Goal: Information Seeking & Learning: Understand process/instructions

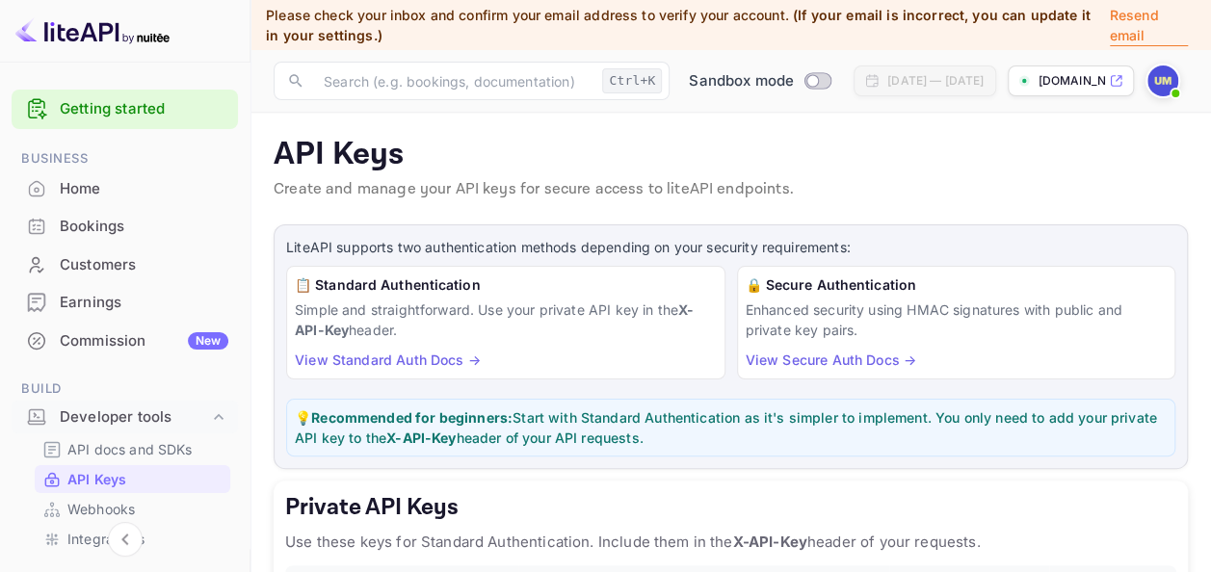
scroll to position [136, 0]
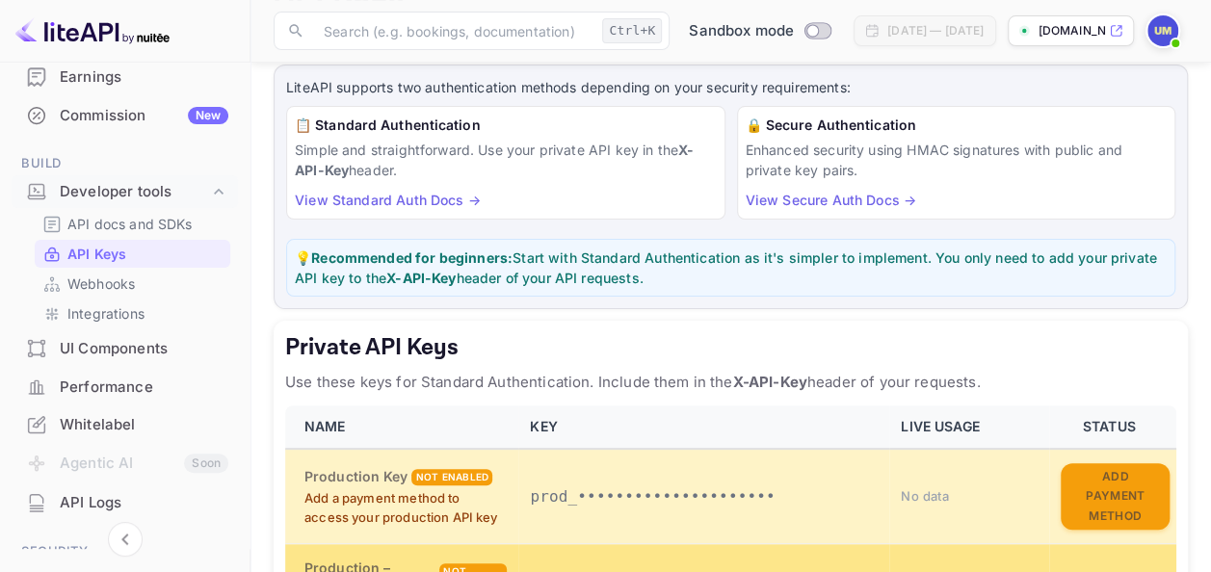
scroll to position [98, 0]
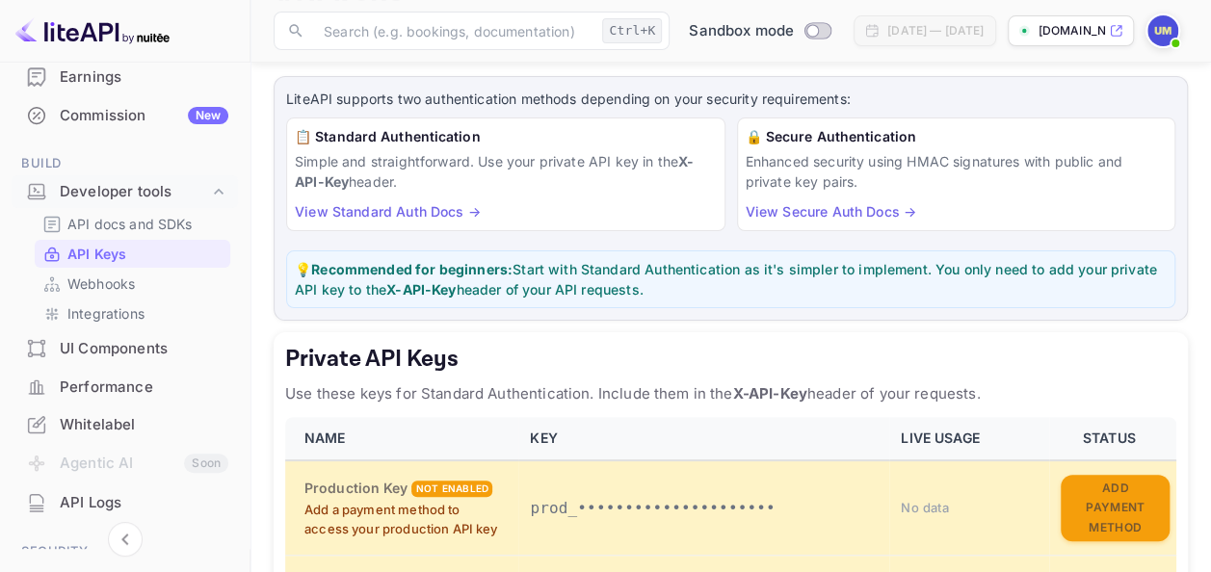
click at [449, 211] on link "View Standard Auth Docs →" at bounding box center [388, 211] width 186 height 16
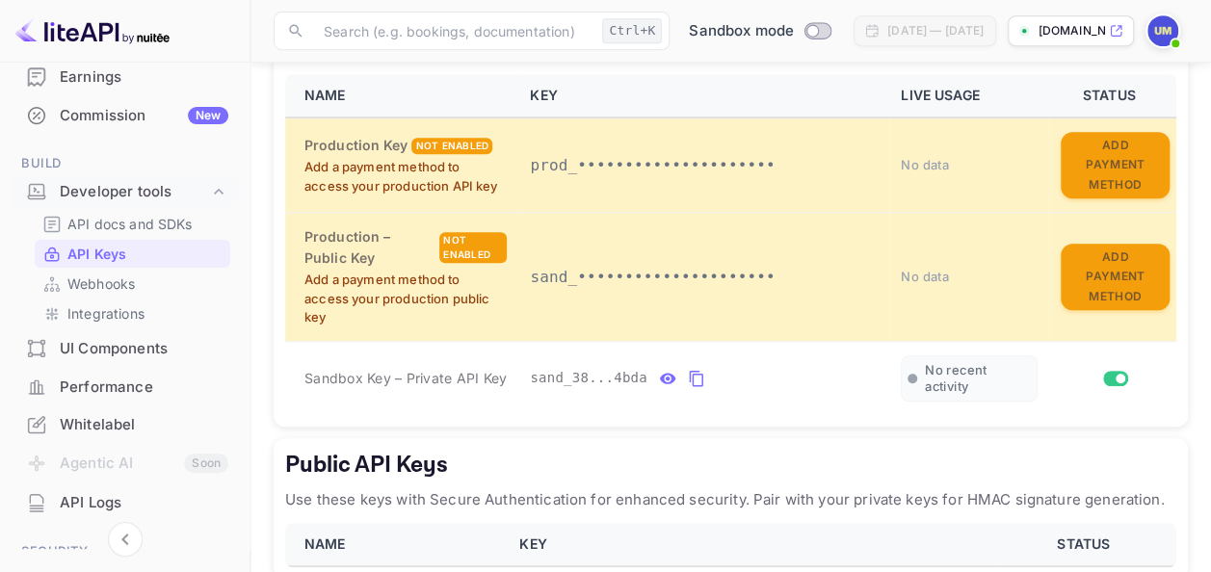
scroll to position [536, 0]
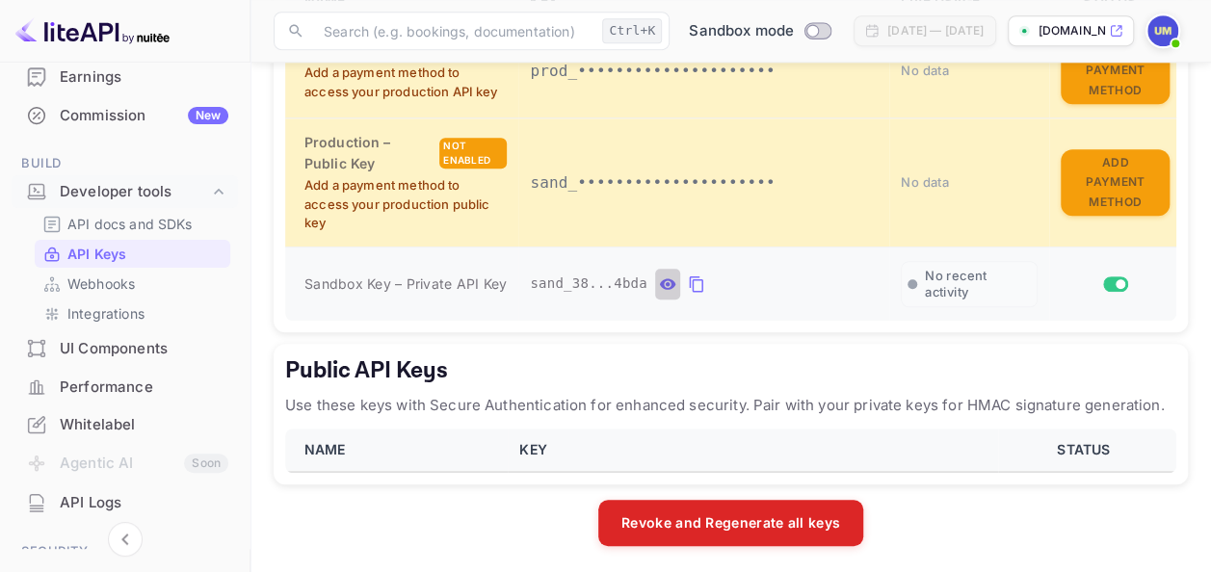
click at [659, 278] on icon "private api keys table" at bounding box center [667, 284] width 17 height 23
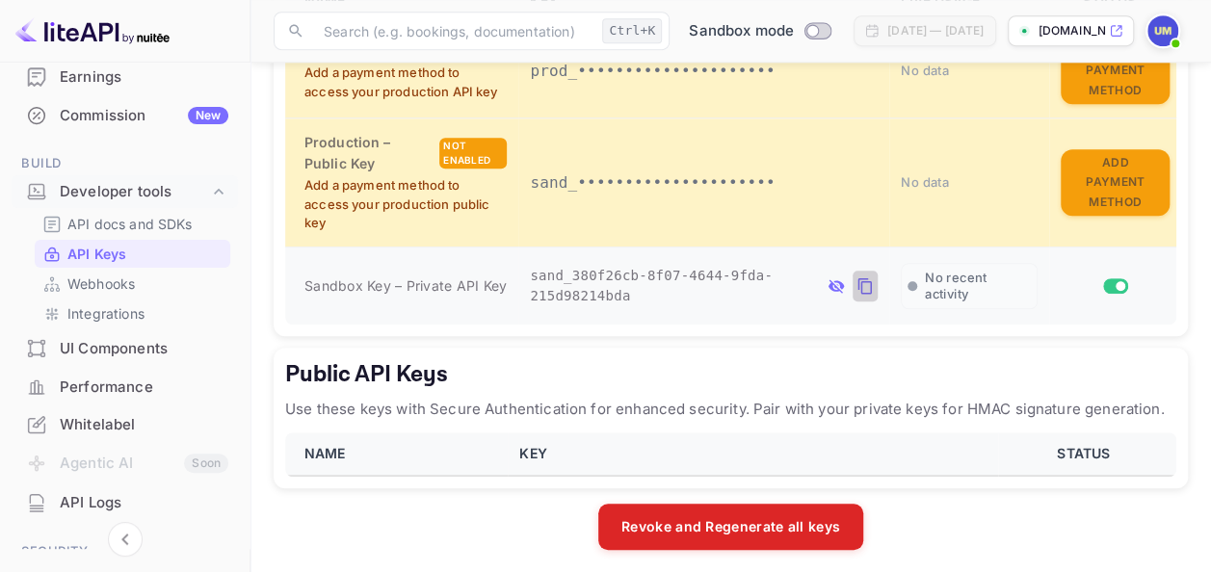
click at [872, 284] on button "private api keys table" at bounding box center [864, 286] width 25 height 31
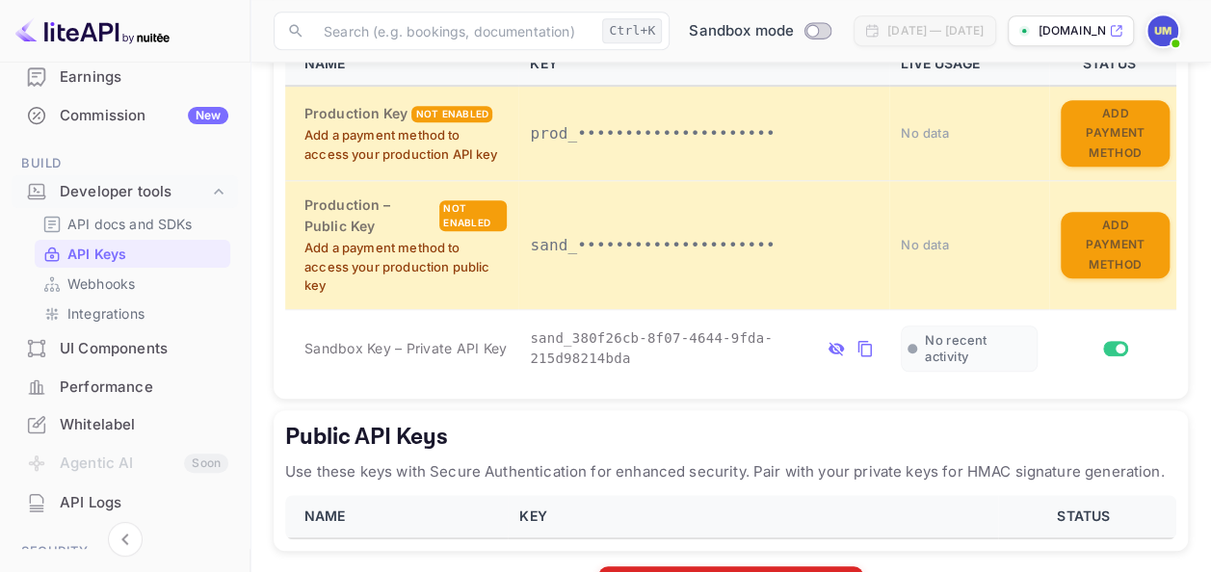
scroll to position [490, 0]
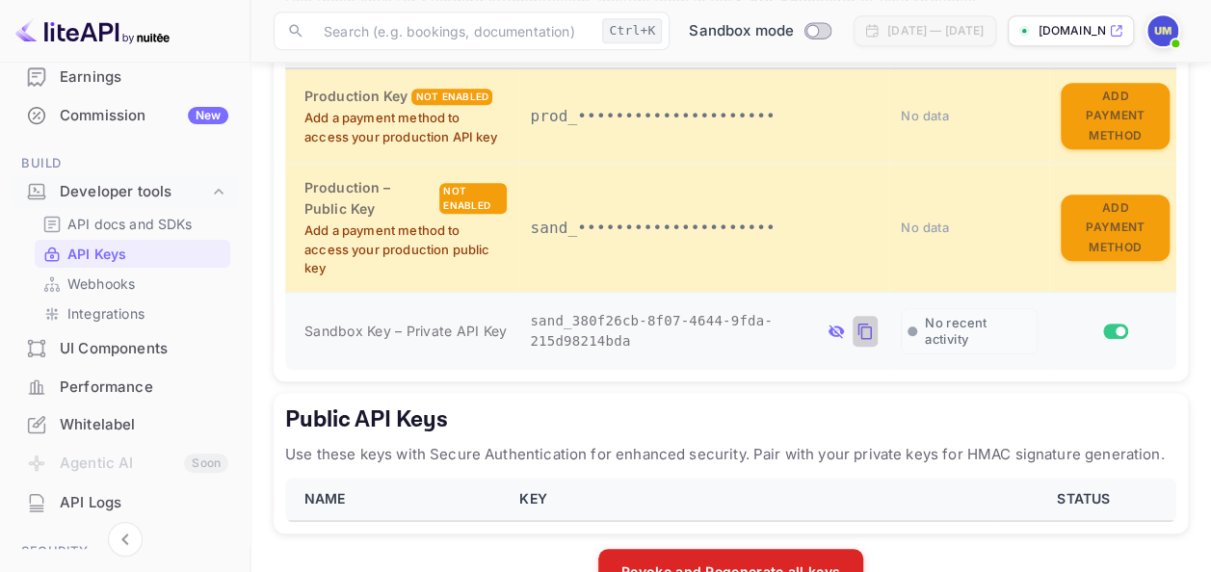
click at [863, 326] on icon "private api keys table" at bounding box center [864, 331] width 17 height 23
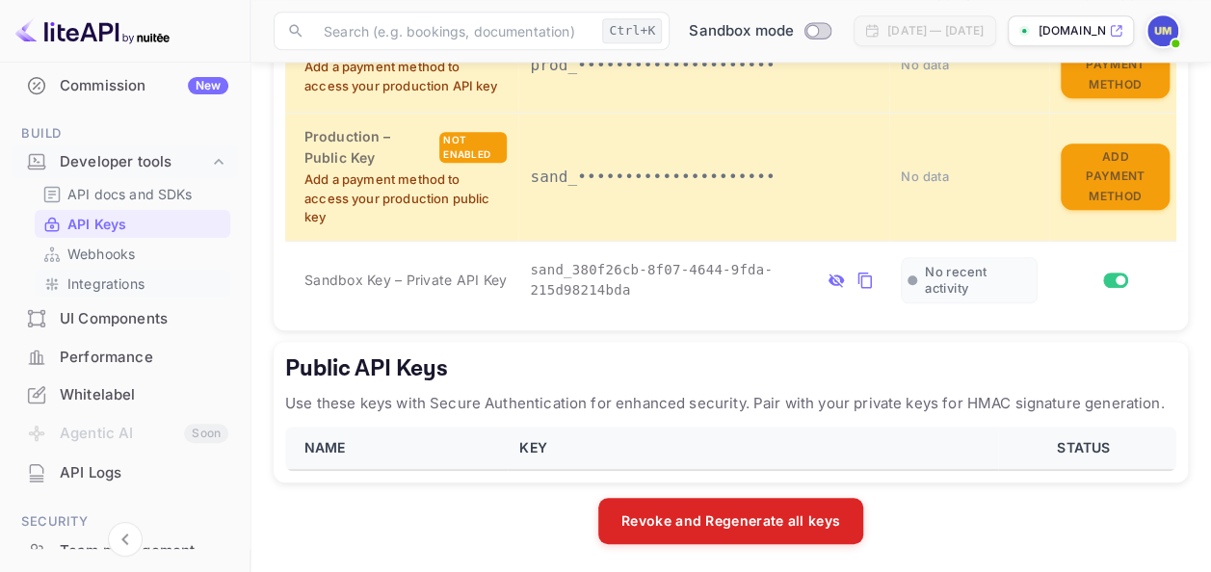
scroll to position [248, 0]
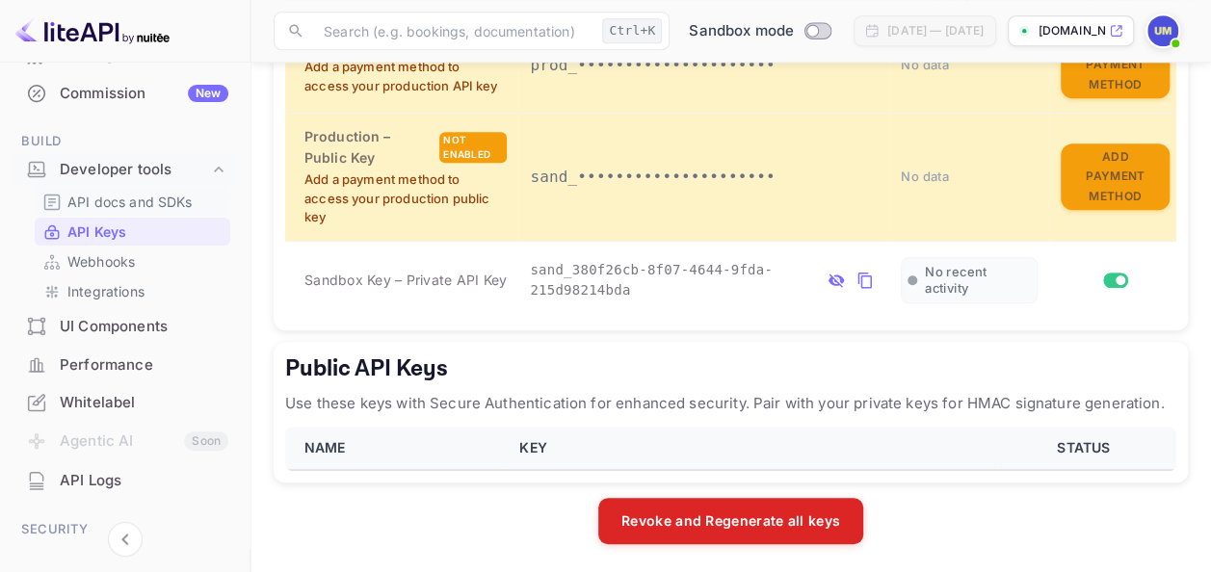
click at [170, 191] on ul "Getting started Business Home Bookings Customers Earnings Commission New Build …" at bounding box center [125, 323] width 226 height 979
click at [170, 192] on p "API docs and SDKs" at bounding box center [129, 202] width 125 height 20
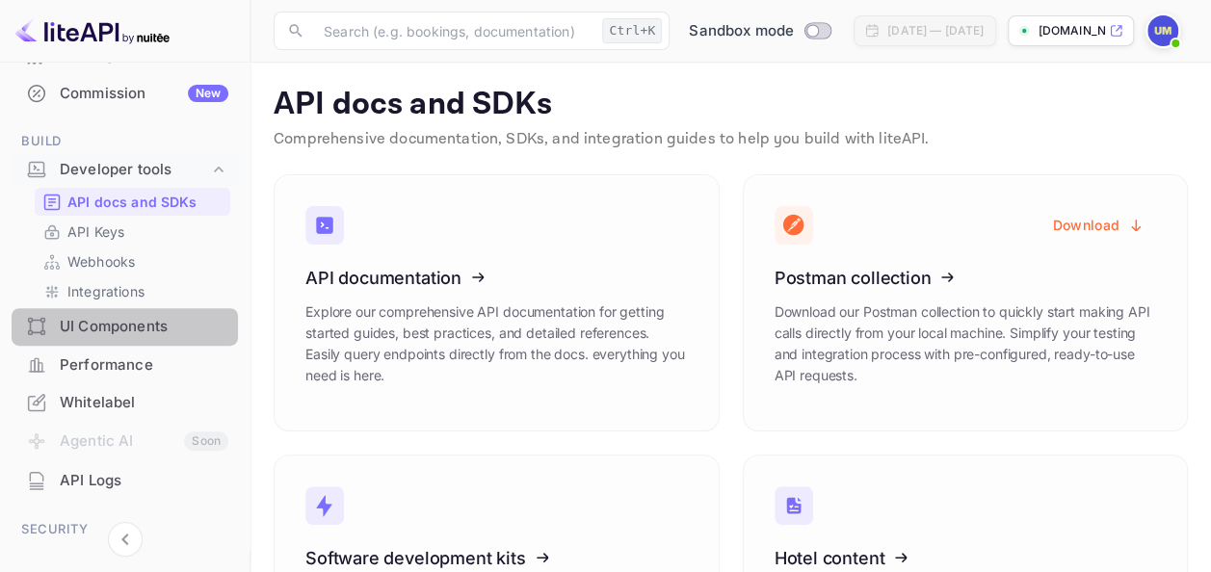
click at [129, 338] on div "UI Components" at bounding box center [125, 327] width 226 height 38
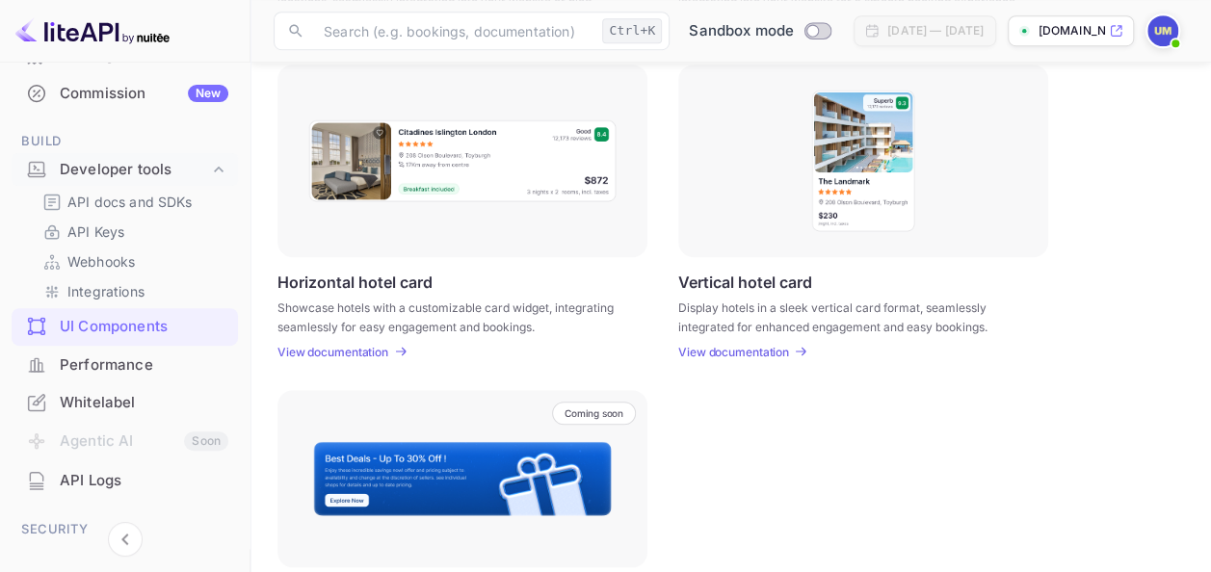
scroll to position [589, 0]
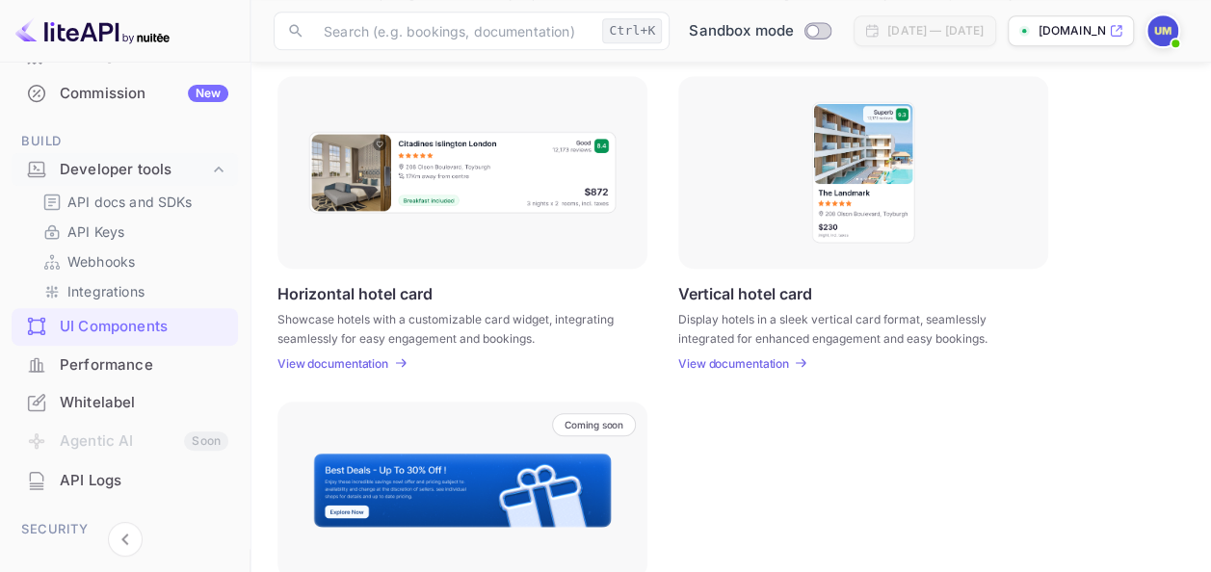
click at [732, 360] on p "View documentation" at bounding box center [733, 363] width 111 height 14
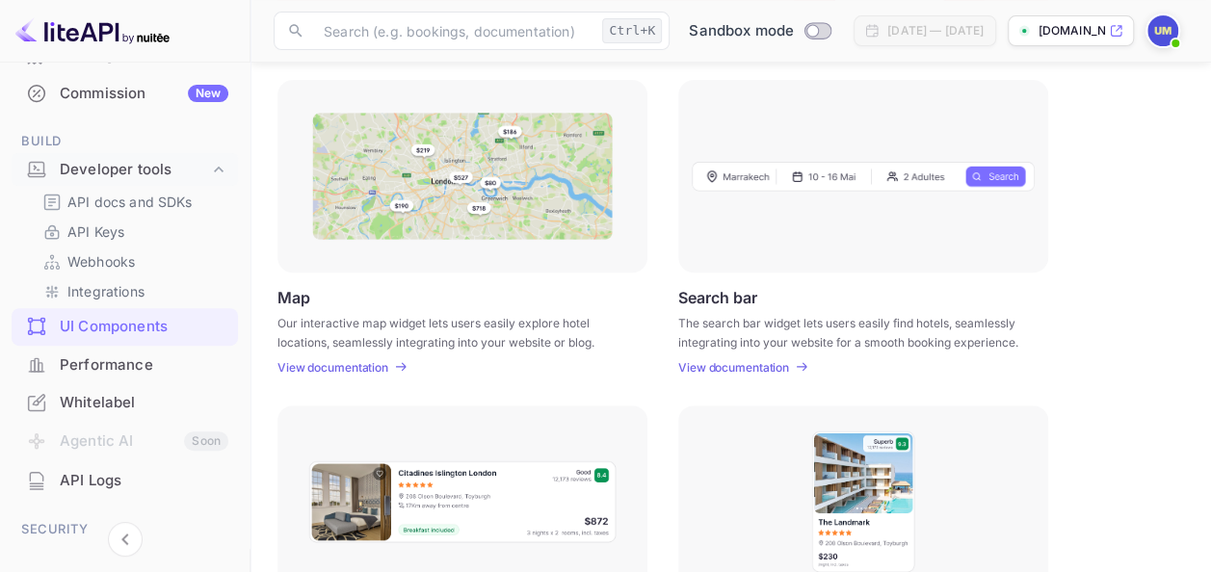
scroll to position [200, 0]
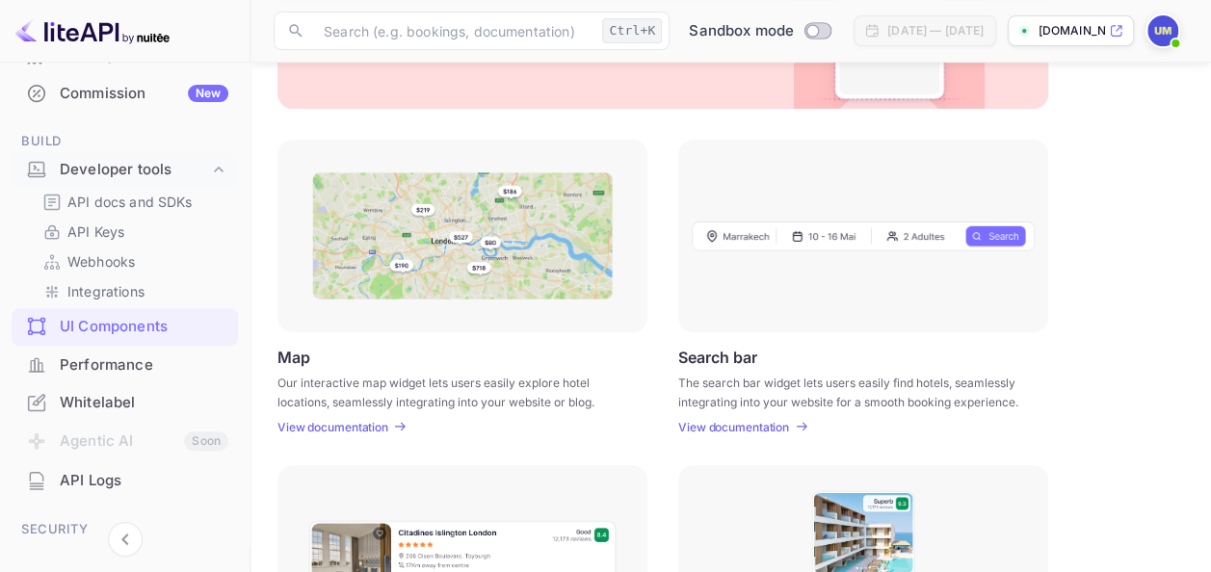
click at [318, 424] on p "View documentation" at bounding box center [332, 427] width 111 height 14
click at [170, 204] on p "API docs and SDKs" at bounding box center [129, 202] width 125 height 20
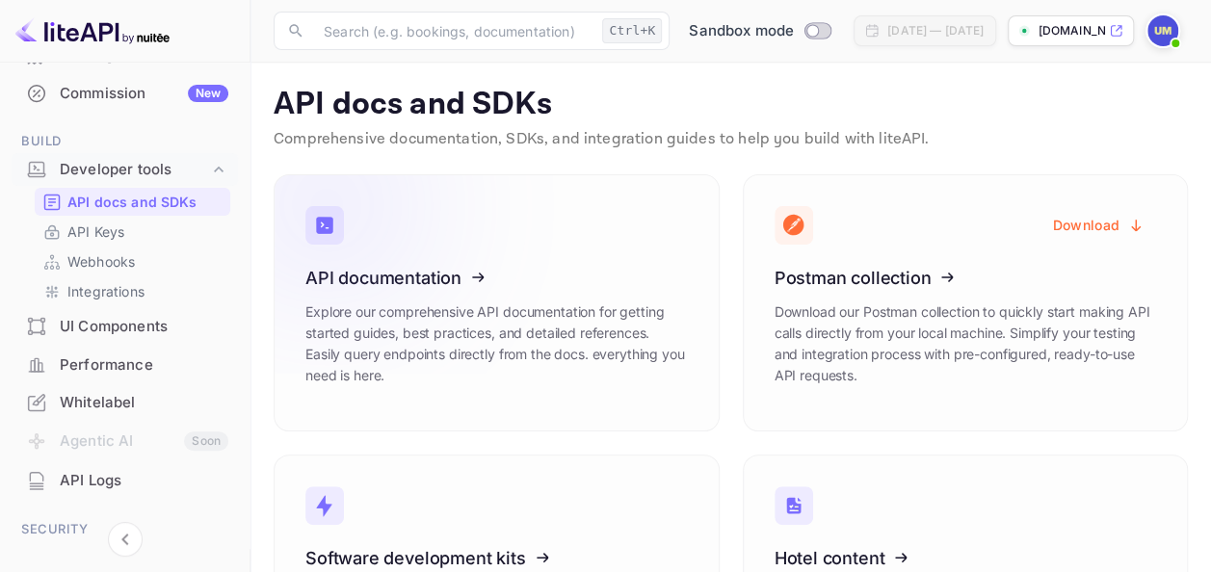
click at [492, 283] on icon at bounding box center [424, 274] width 300 height 198
click at [368, 347] on icon at bounding box center [424, 274] width 300 height 198
click at [382, 331] on icon at bounding box center [424, 274] width 300 height 198
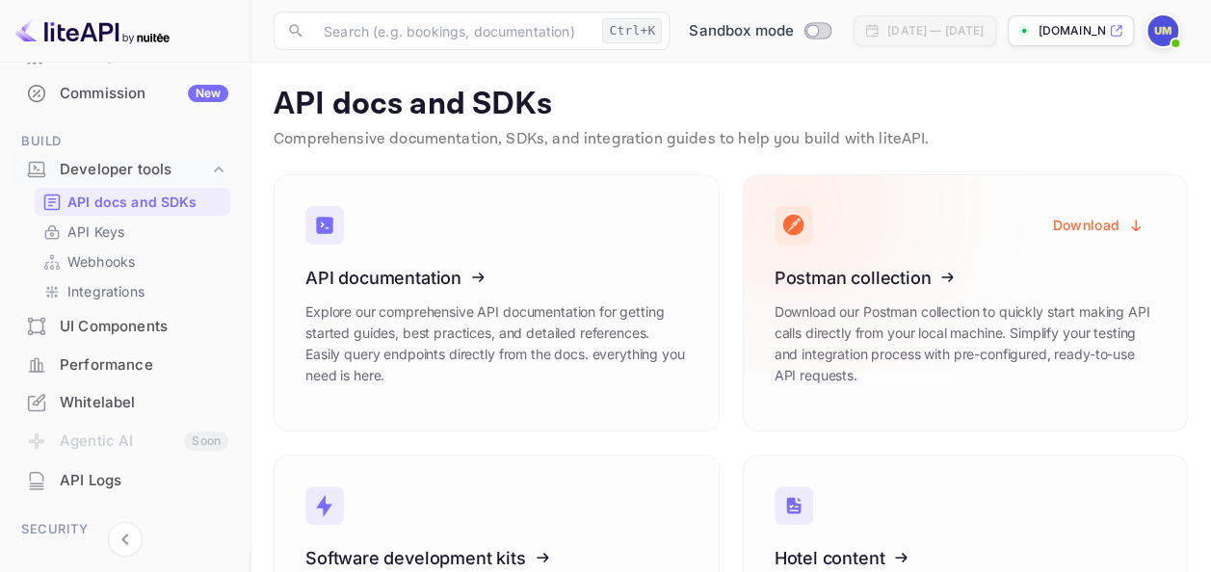
click at [986, 299] on icon at bounding box center [894, 274] width 300 height 198
click at [1086, 218] on button "Download" at bounding box center [1098, 225] width 115 height 38
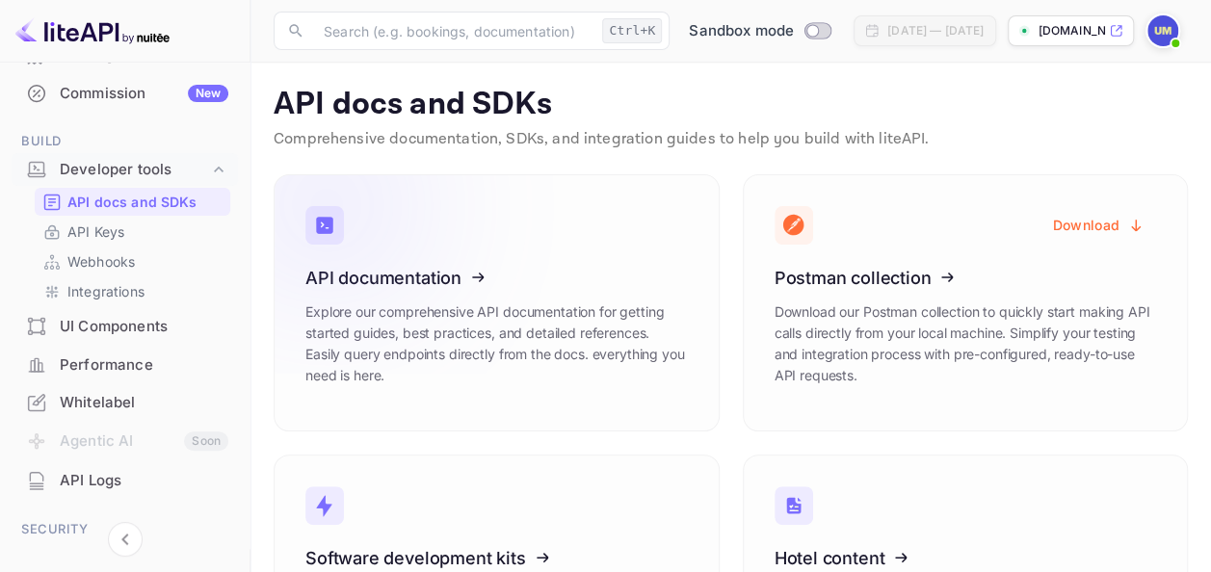
scroll to position [162, 0]
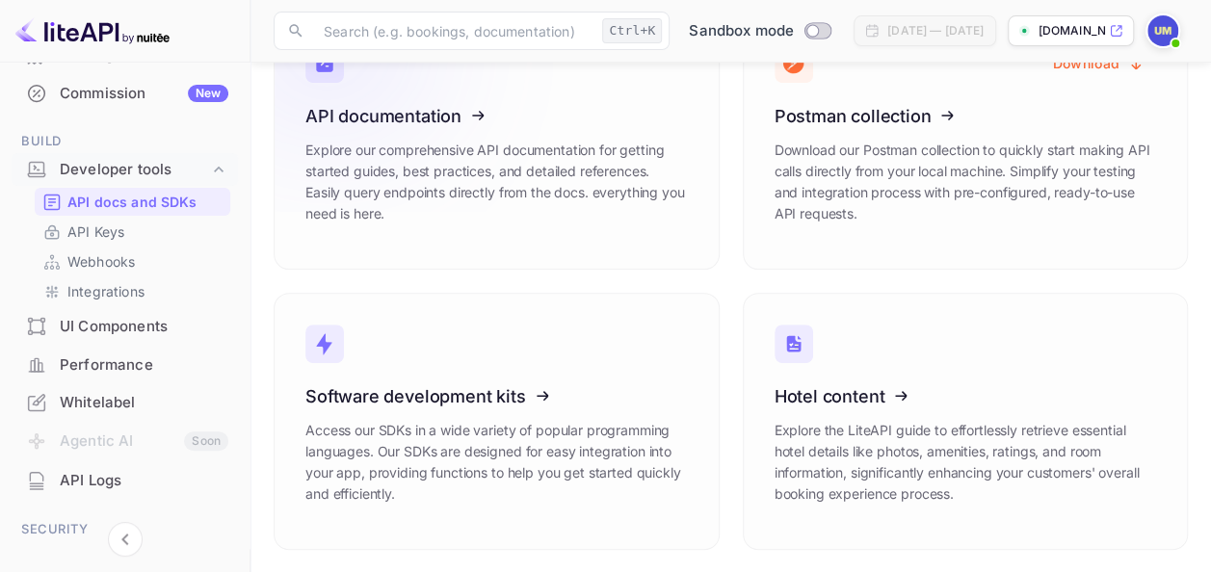
click at [596, 268] on link "API documentation Explore our comprehensive API documentation for getting start…" at bounding box center [497, 141] width 446 height 257
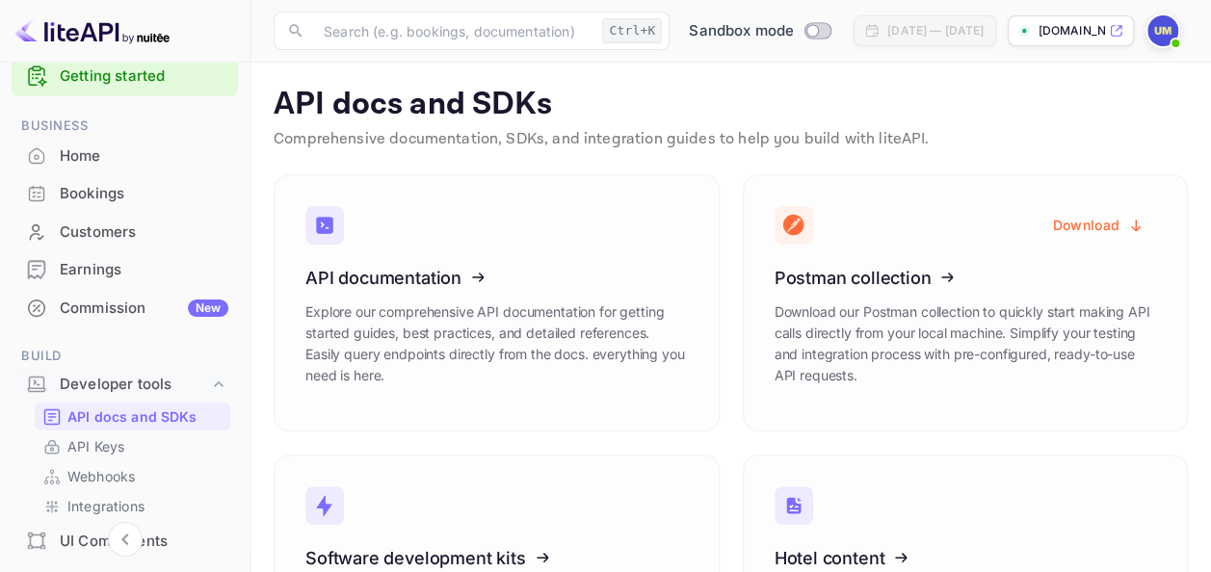
scroll to position [0, 0]
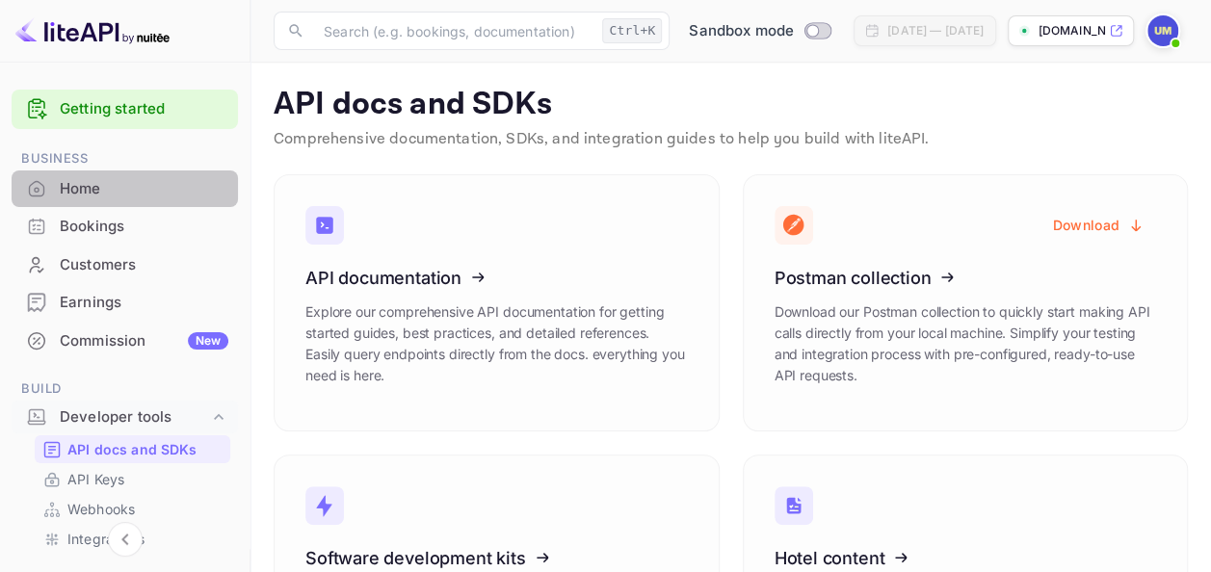
click at [129, 198] on div "Home" at bounding box center [144, 189] width 169 height 22
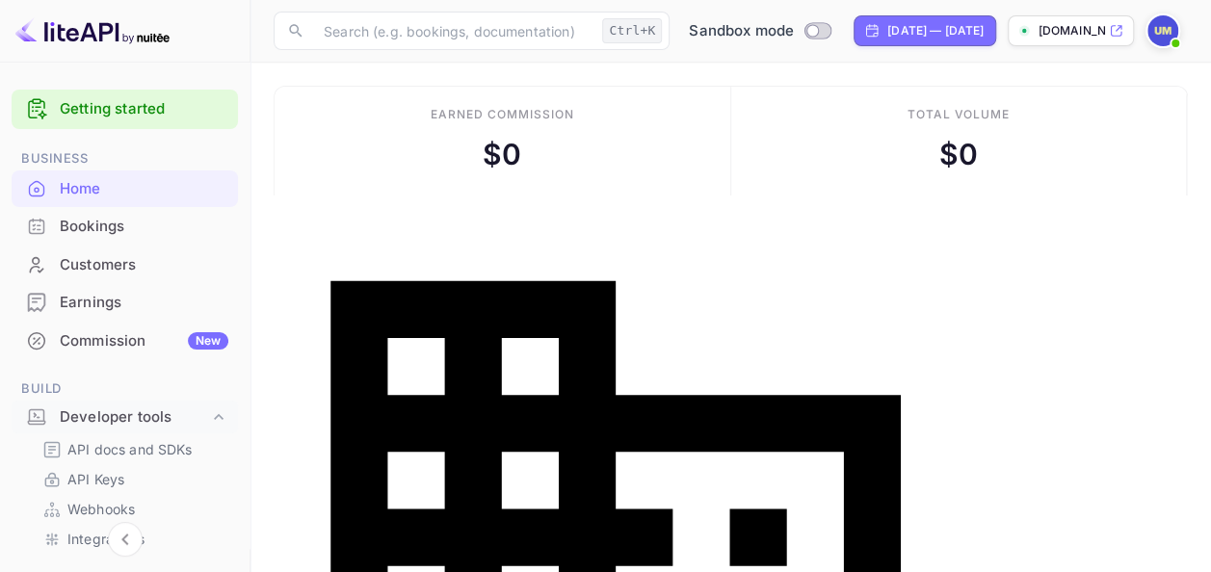
click at [1098, 27] on p "[DOMAIN_NAME]..." at bounding box center [1070, 30] width 67 height 17
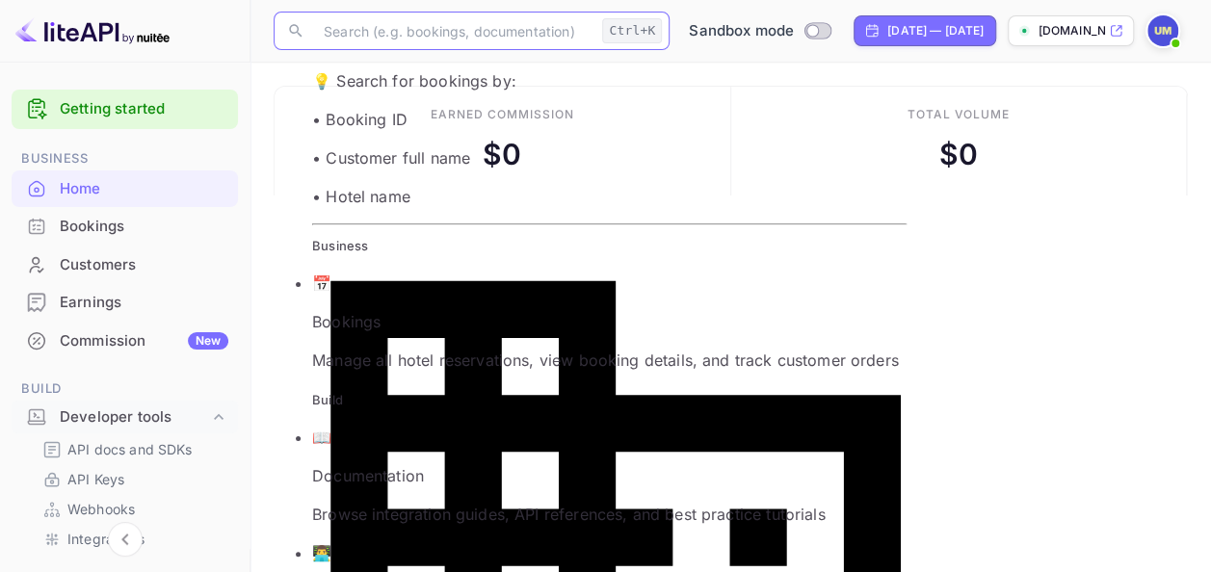
click at [419, 37] on input "text" at bounding box center [453, 31] width 282 height 39
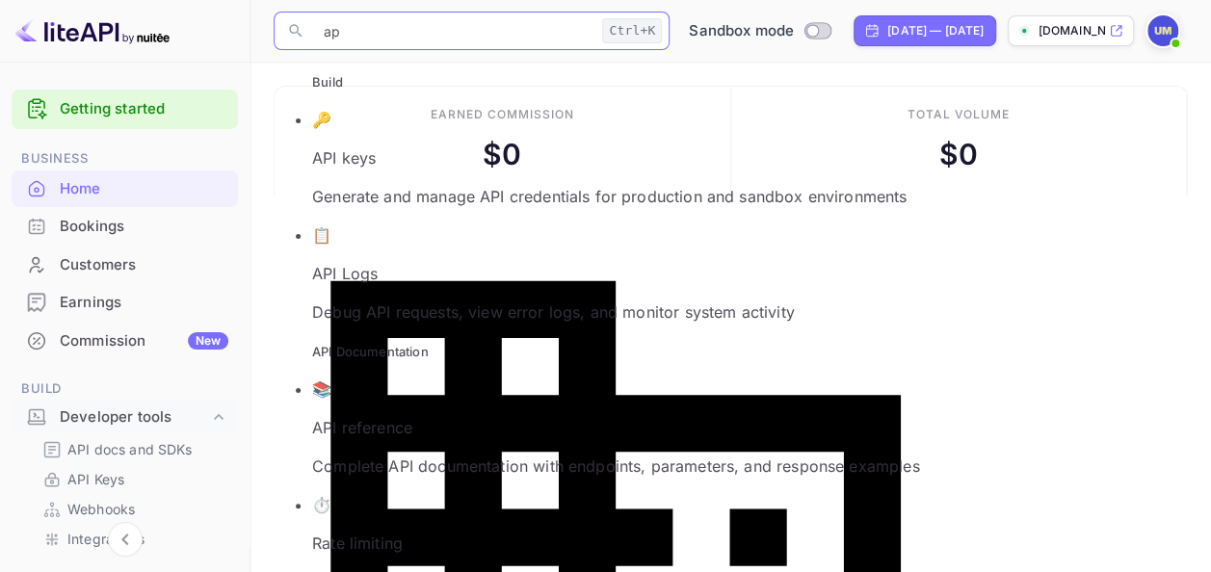
type input "api"
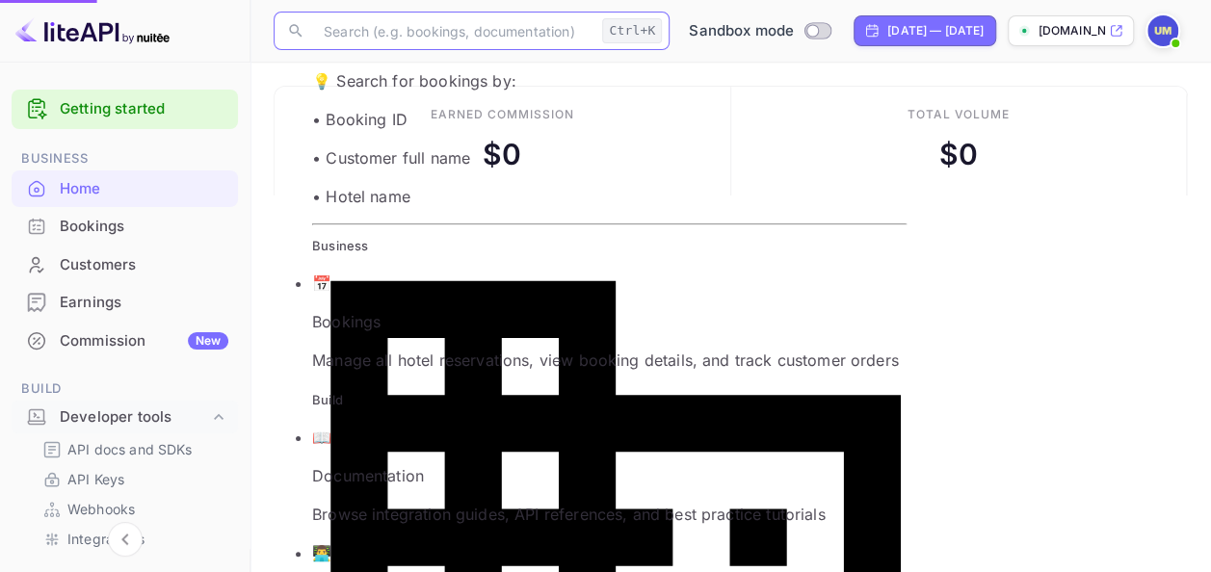
click at [409, 116] on ul "💡 Search for bookings by: • Booking ID • Customer full name • Hotel name Busine…" at bounding box center [590, 528] width 633 height 919
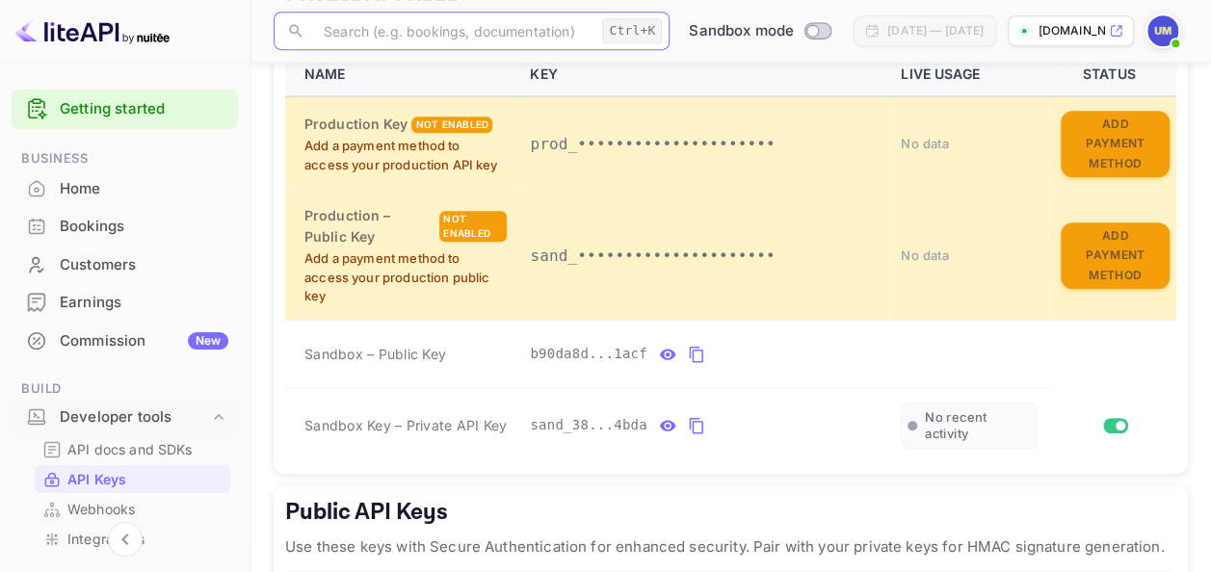
scroll to position [463, 0]
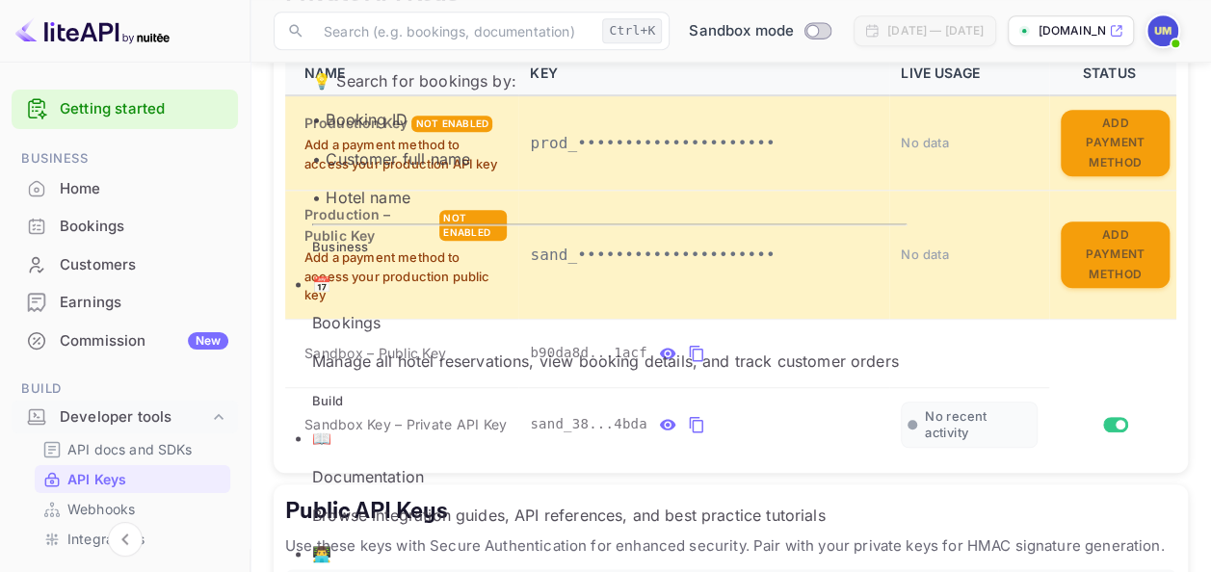
click at [599, 498] on h5 "Public API Keys" at bounding box center [730, 511] width 891 height 31
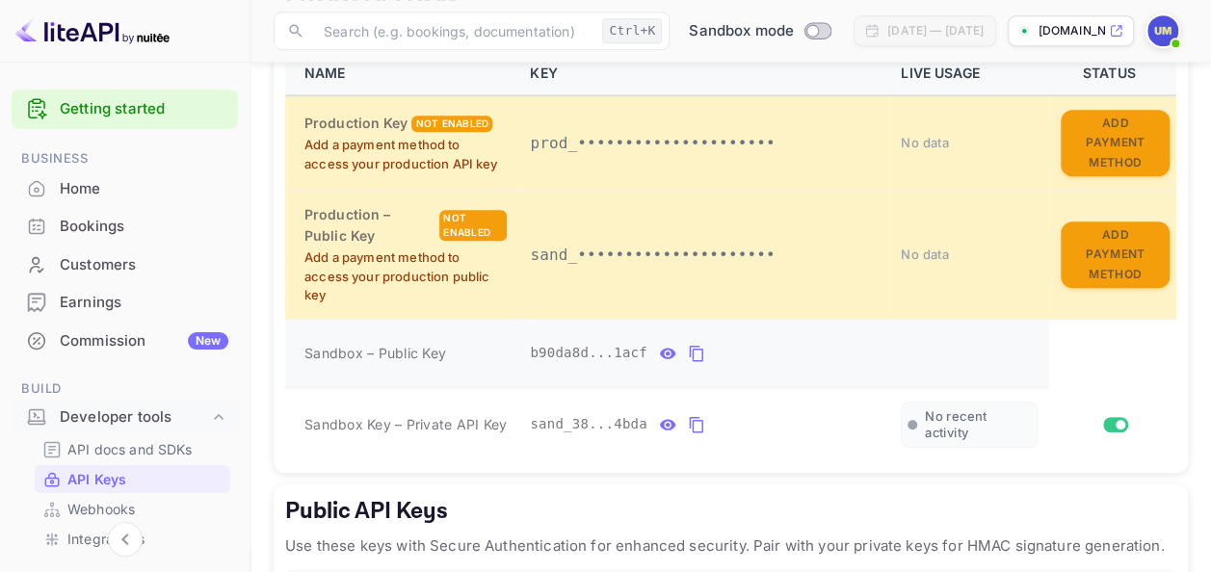
click at [660, 353] on icon "private api keys table" at bounding box center [668, 353] width 16 height 11
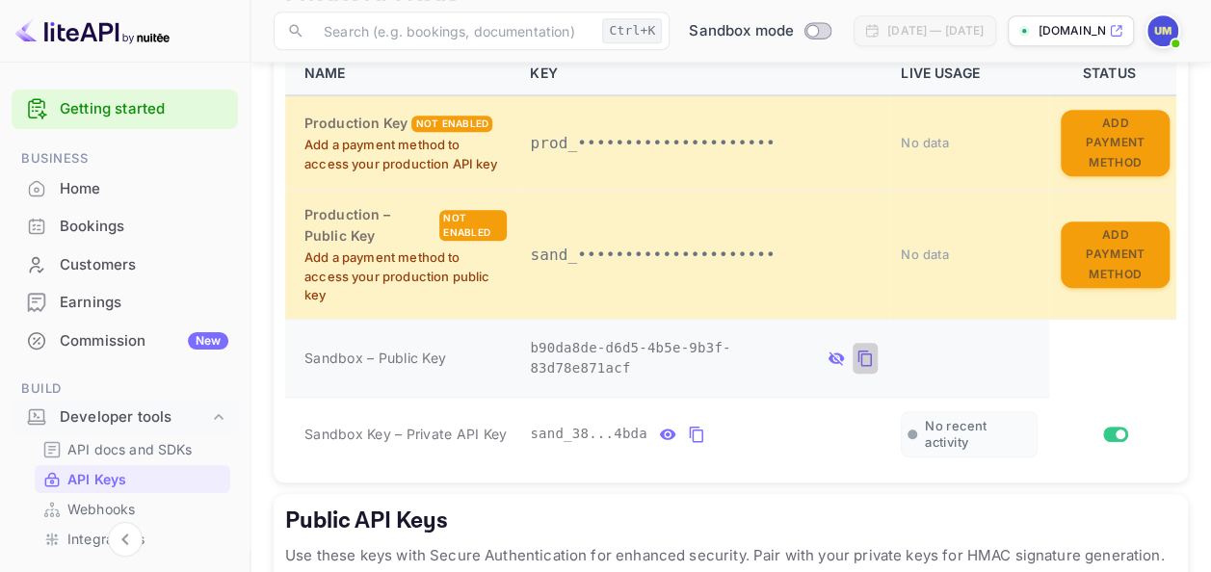
click at [856, 353] on icon "private api keys table" at bounding box center [864, 358] width 17 height 23
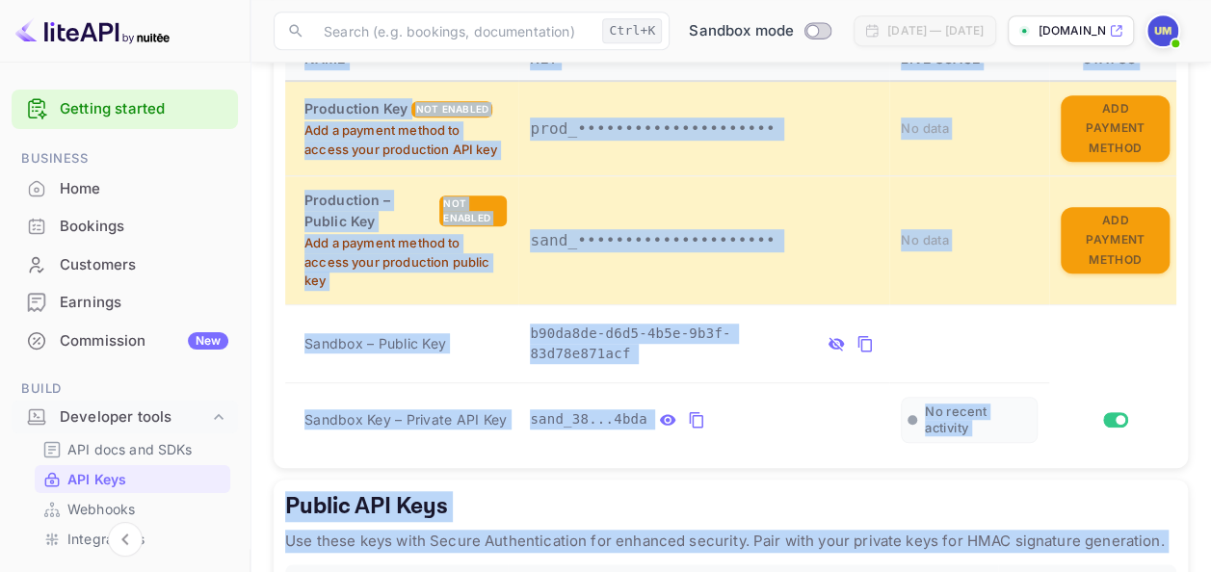
scroll to position [672, 0]
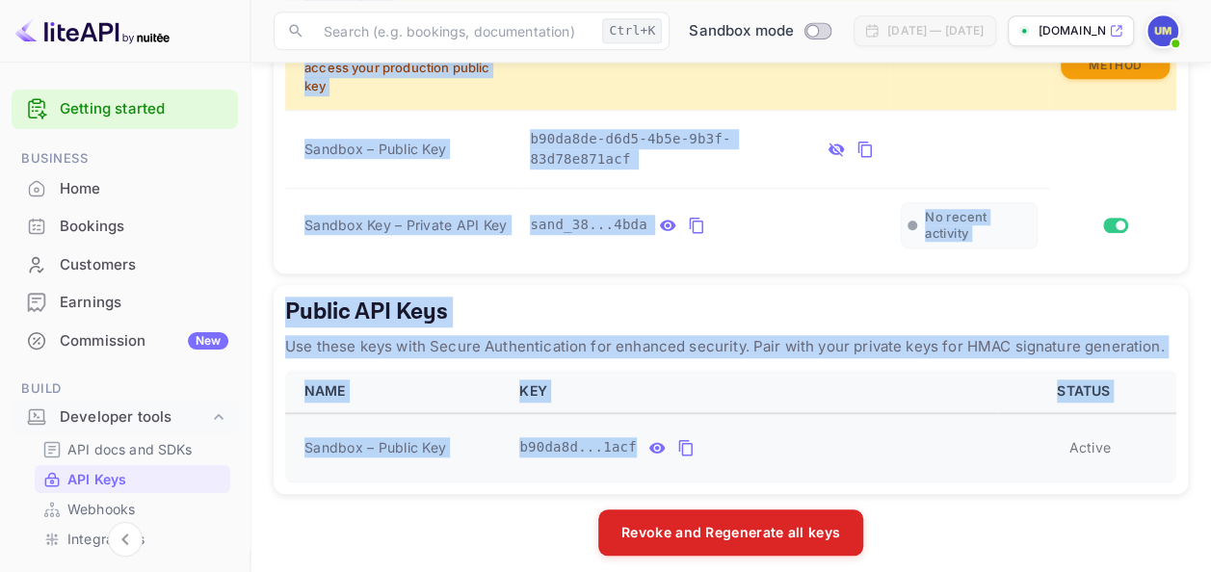
drag, startPoint x: 285, startPoint y: 108, endPoint x: 666, endPoint y: 435, distance: 502.0
click at [666, 435] on div "LiteAPI supports two authentication methods depending on your security requirem…" at bounding box center [731, 29] width 914 height 1054
copy div "Private API Keys Use these keys for Standard Authentication. Include them in th…"
click at [514, 157] on td "Sandbox – Public Key" at bounding box center [401, 149] width 233 height 78
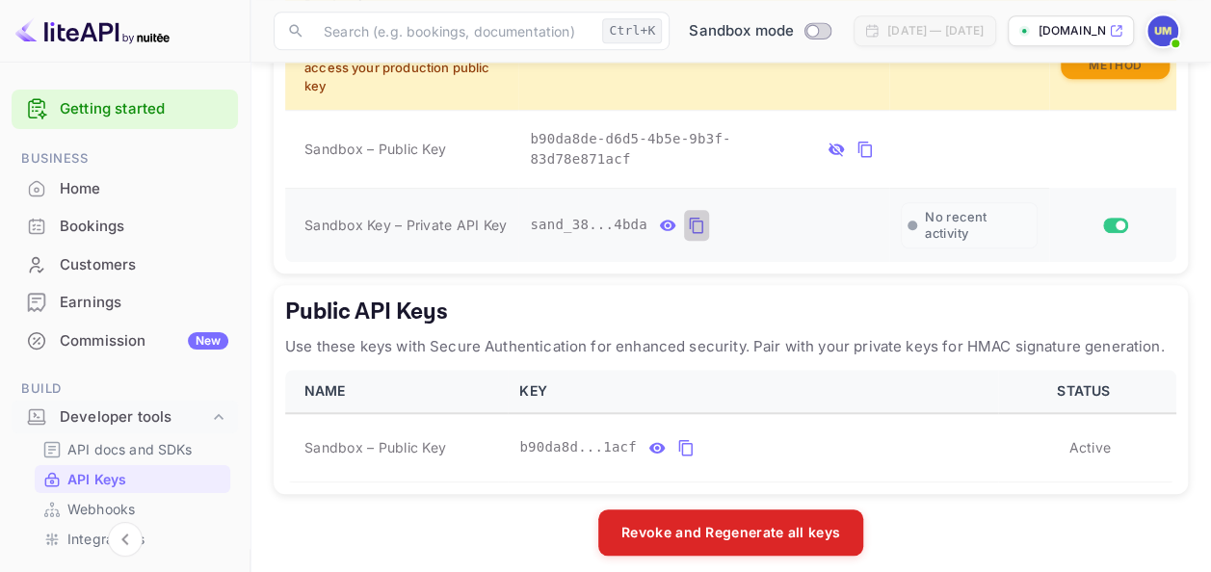
click at [688, 214] on icon "private api keys table" at bounding box center [696, 225] width 17 height 23
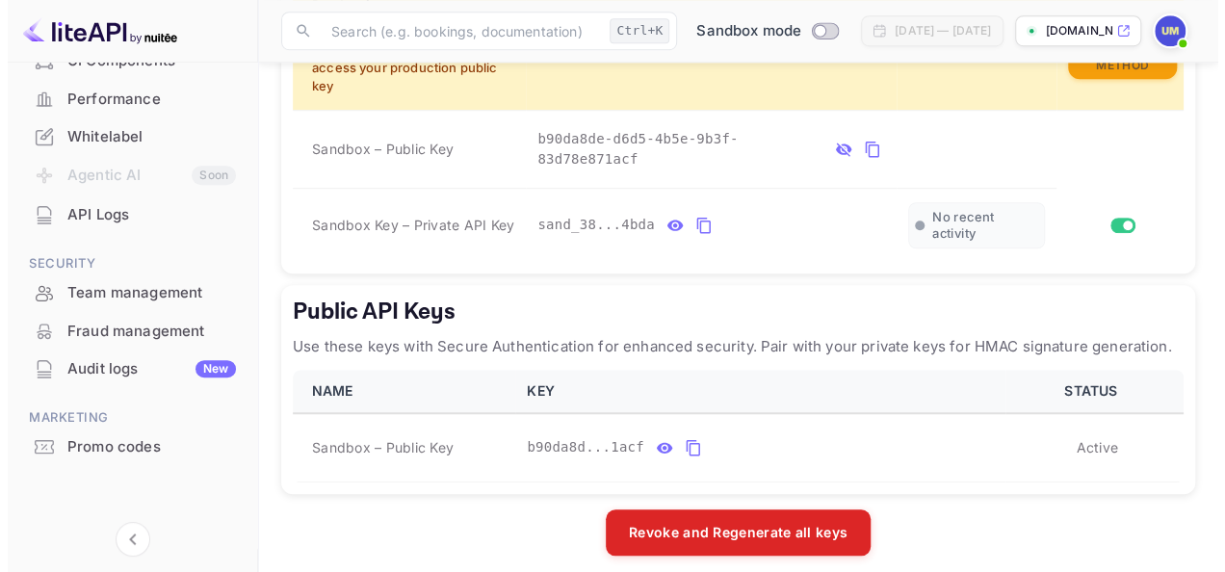
scroll to position [0, 0]
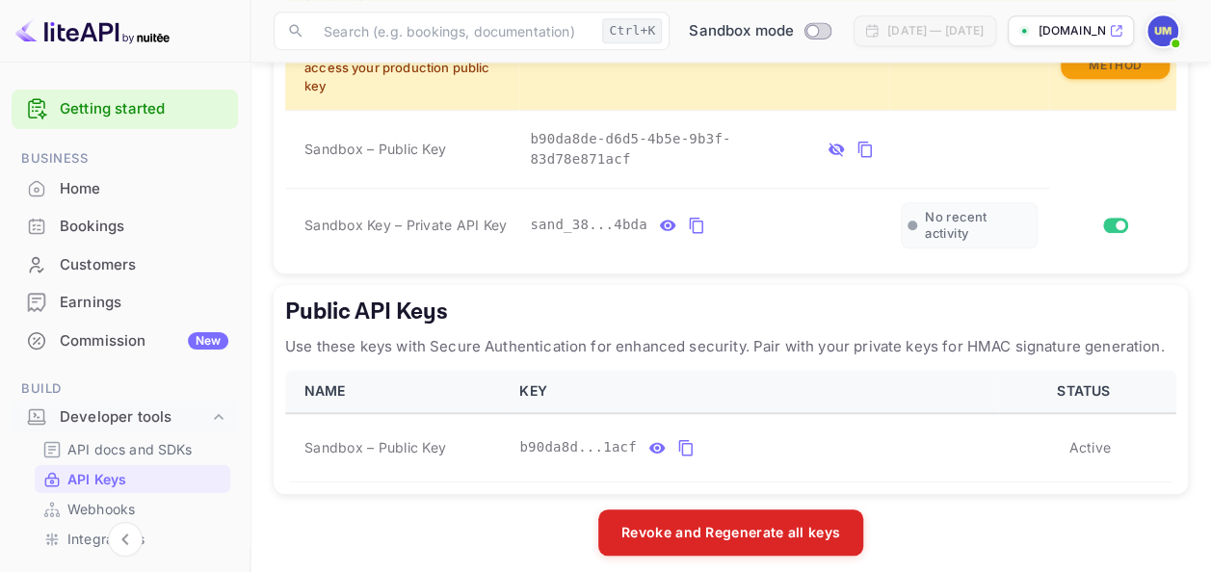
click at [1162, 44] on img at bounding box center [1162, 30] width 31 height 31
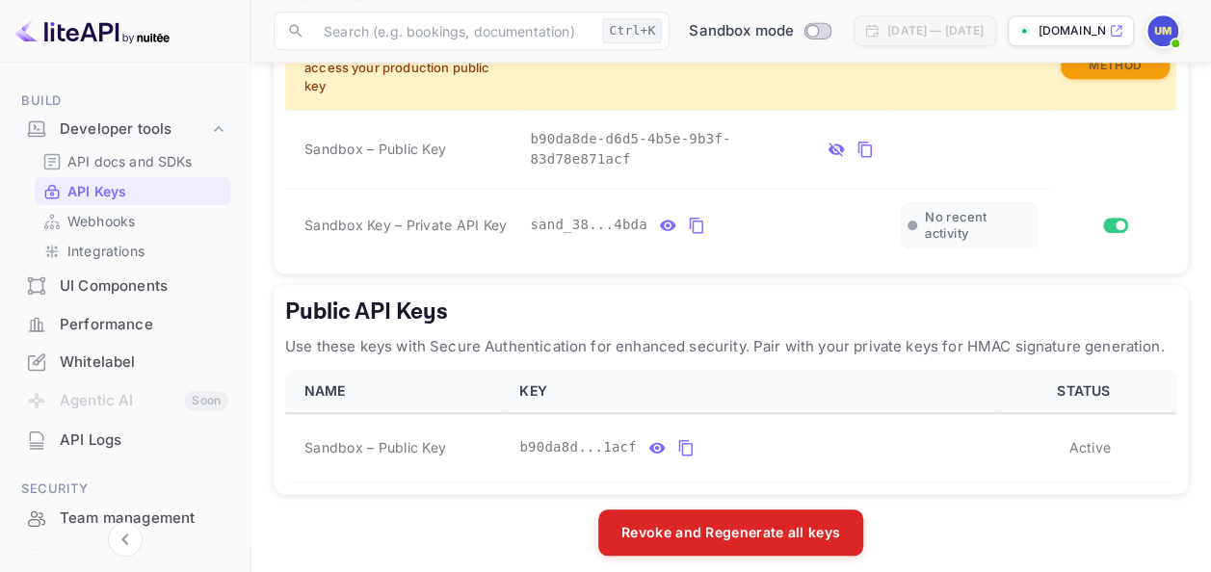
scroll to position [291, 0]
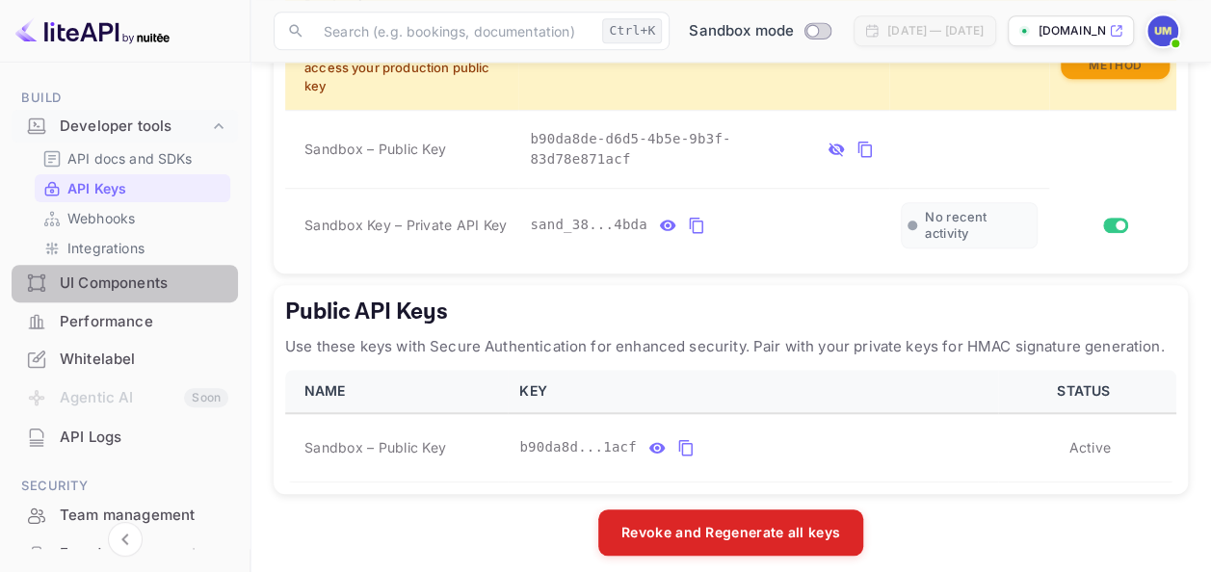
click at [168, 289] on div "UI Components" at bounding box center [144, 284] width 169 height 22
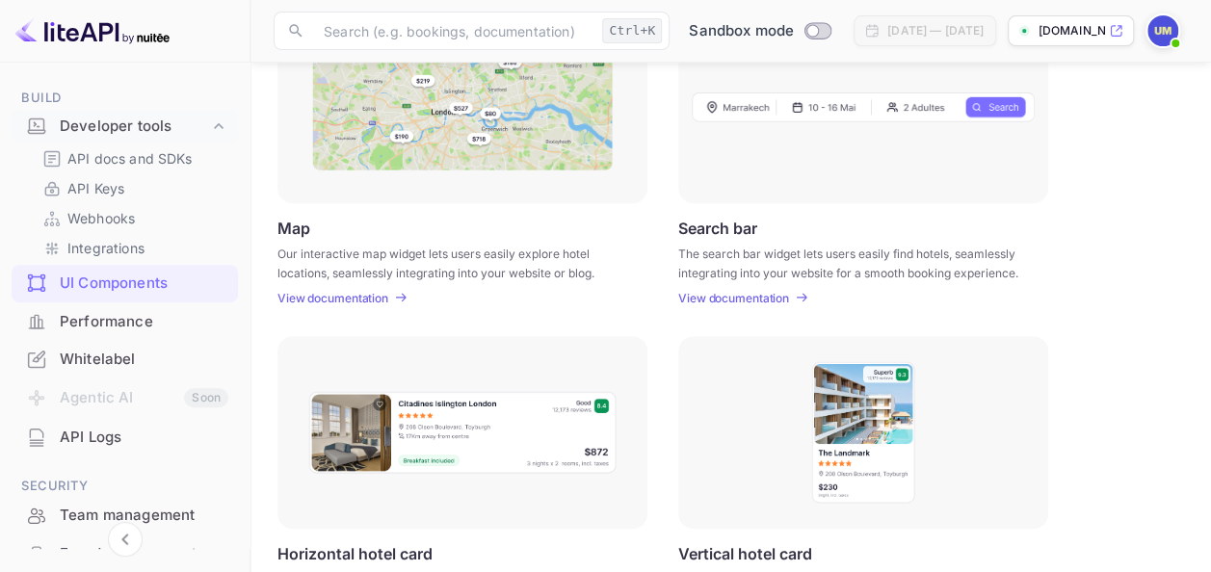
scroll to position [328, 0]
click at [729, 295] on p "View documentation" at bounding box center [733, 299] width 111 height 14
